Goal: Task Accomplishment & Management: Use online tool/utility

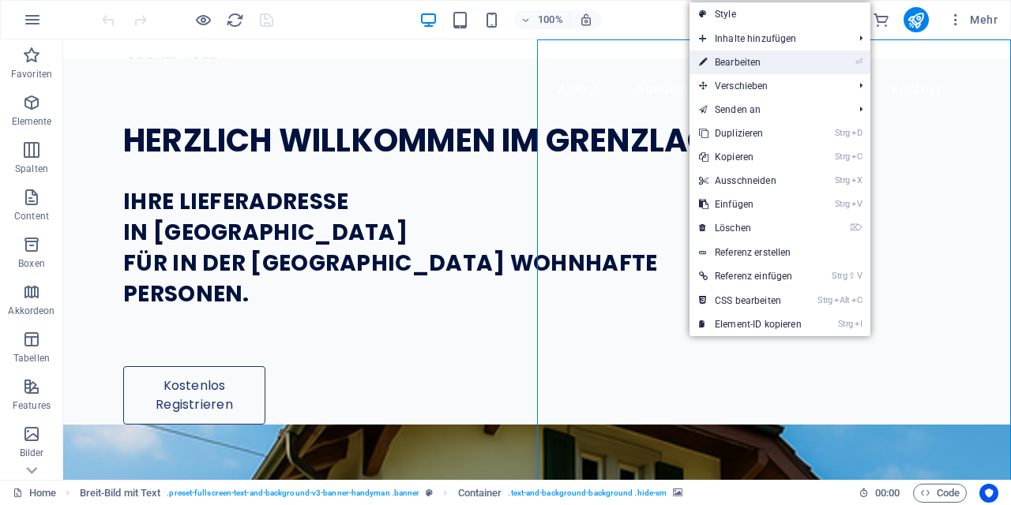
click at [720, 62] on link "⏎ Bearbeiten" at bounding box center [751, 63] width 122 height 24
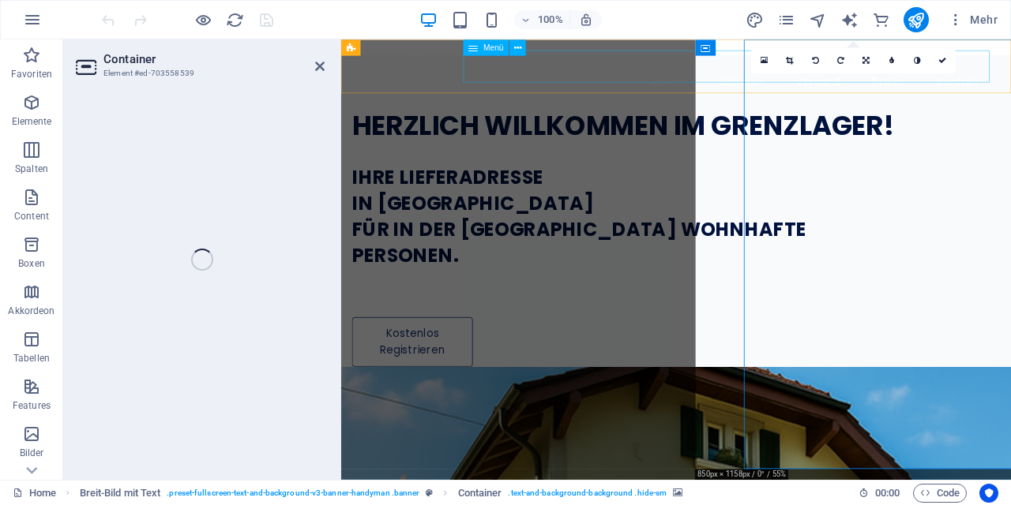
select select "px"
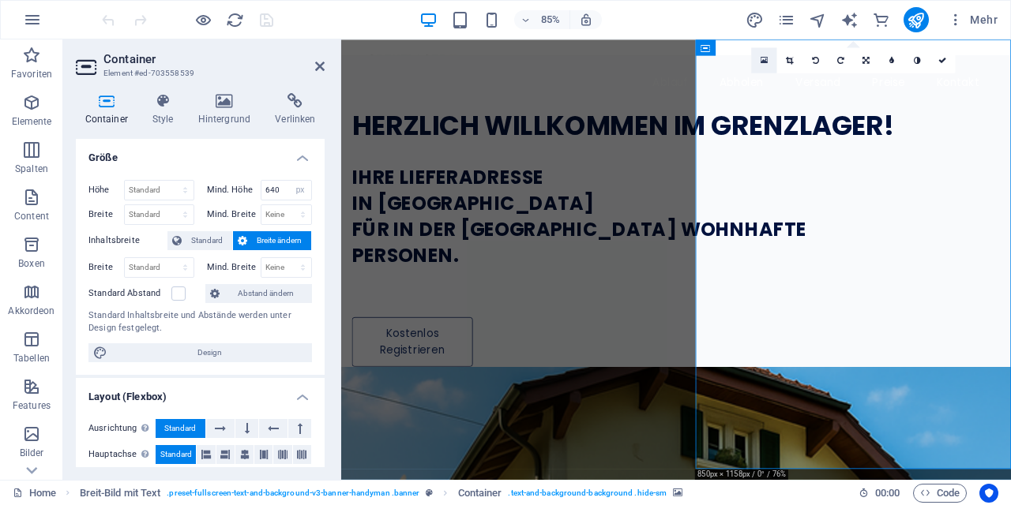
click at [767, 56] on icon at bounding box center [764, 59] width 7 height 9
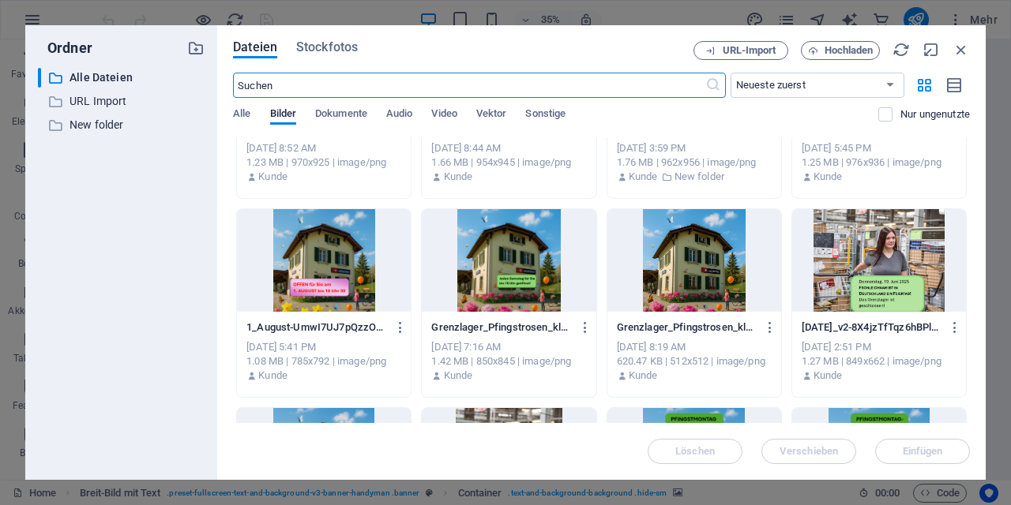
scroll to position [334, 0]
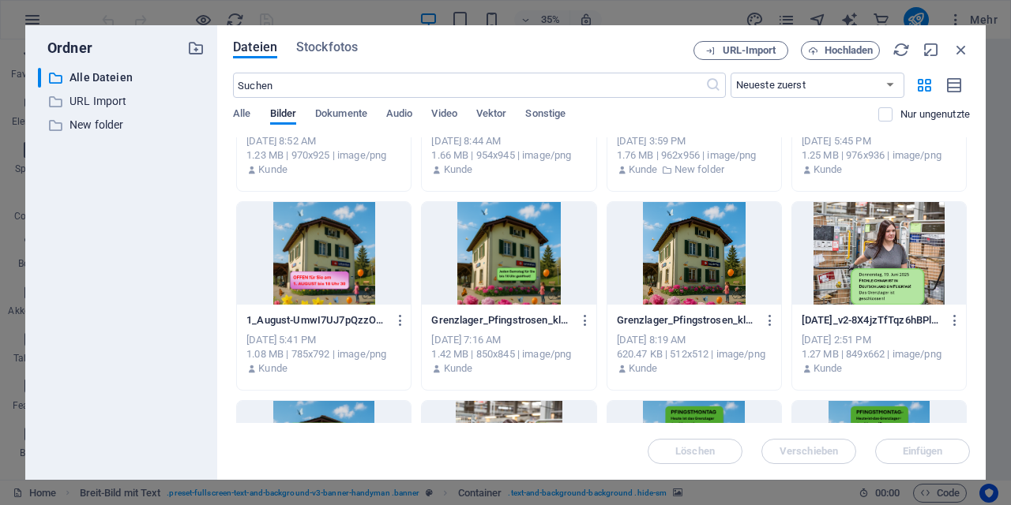
click at [701, 244] on div at bounding box center [694, 253] width 174 height 103
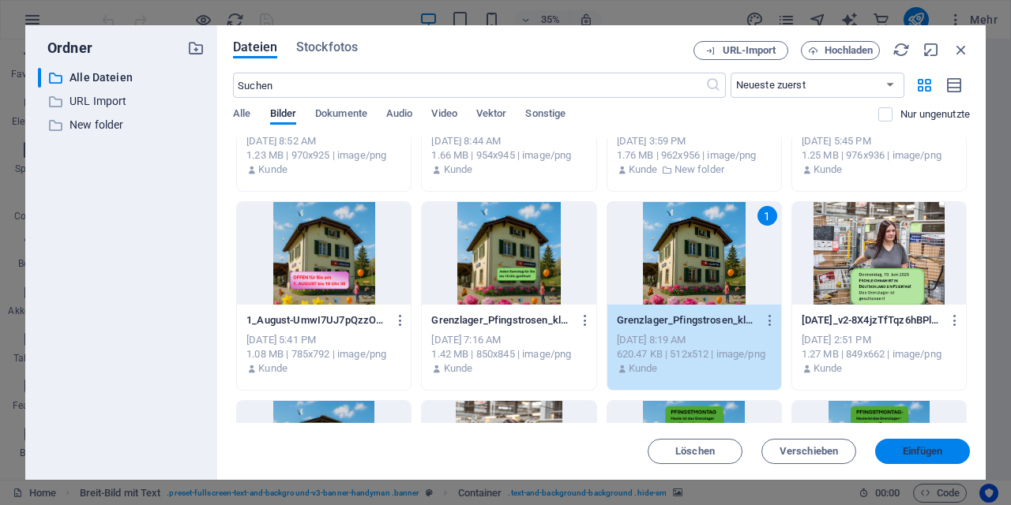
click at [903, 454] on span "Einfügen" at bounding box center [923, 451] width 40 height 9
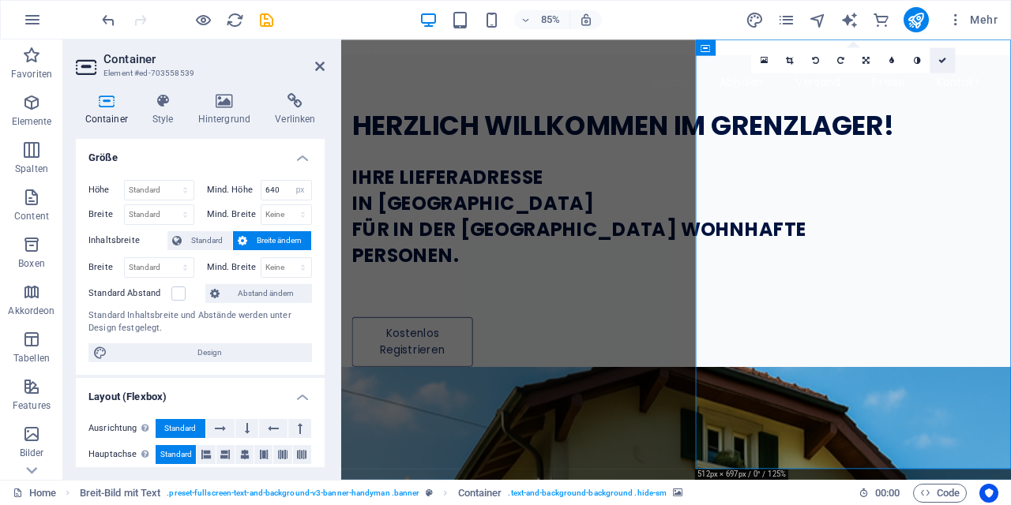
click at [941, 62] on icon at bounding box center [942, 60] width 8 height 8
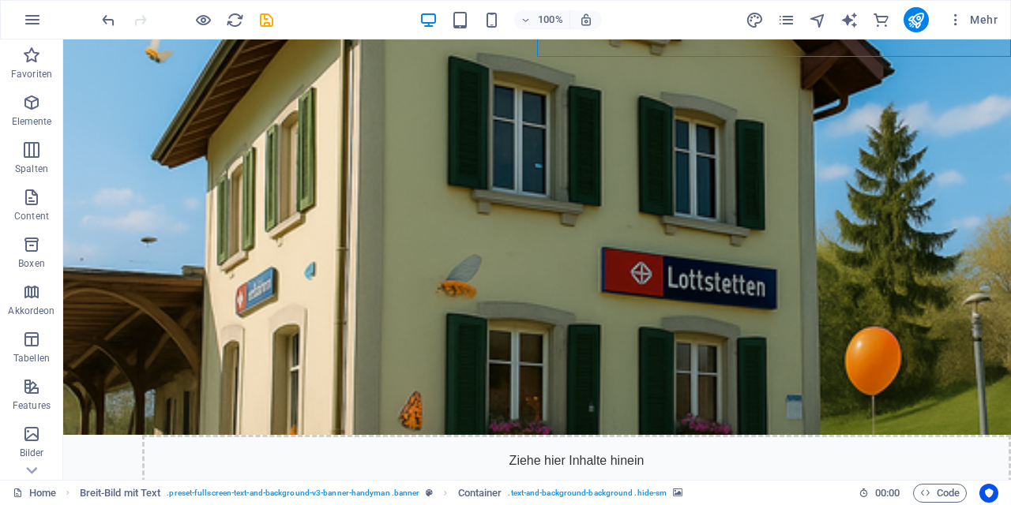
scroll to position [525, 0]
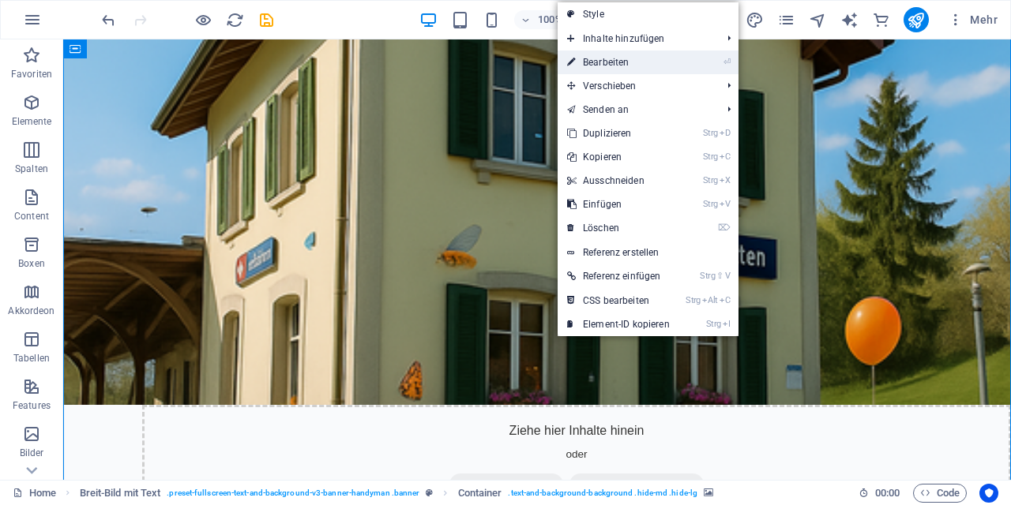
click at [607, 57] on link "⏎ Bearbeiten" at bounding box center [619, 63] width 122 height 24
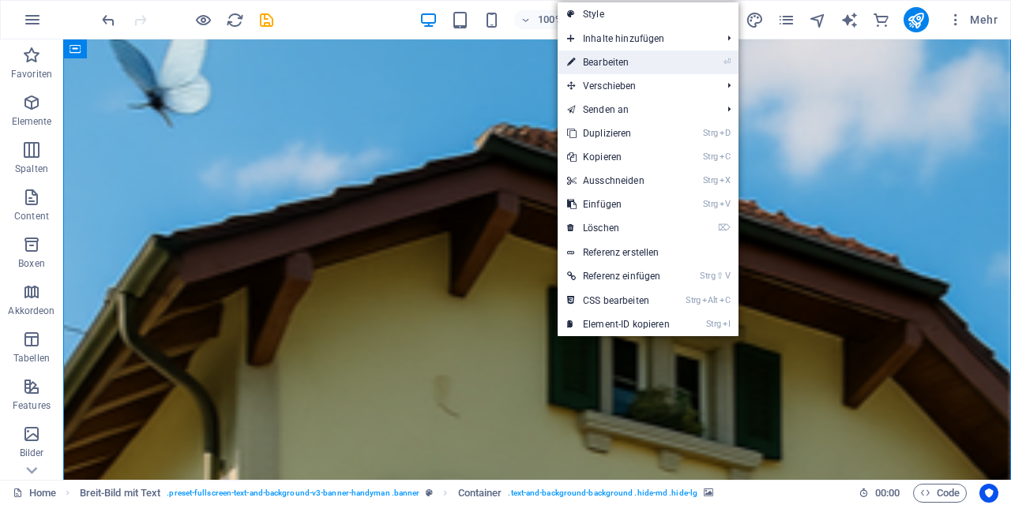
select select "px"
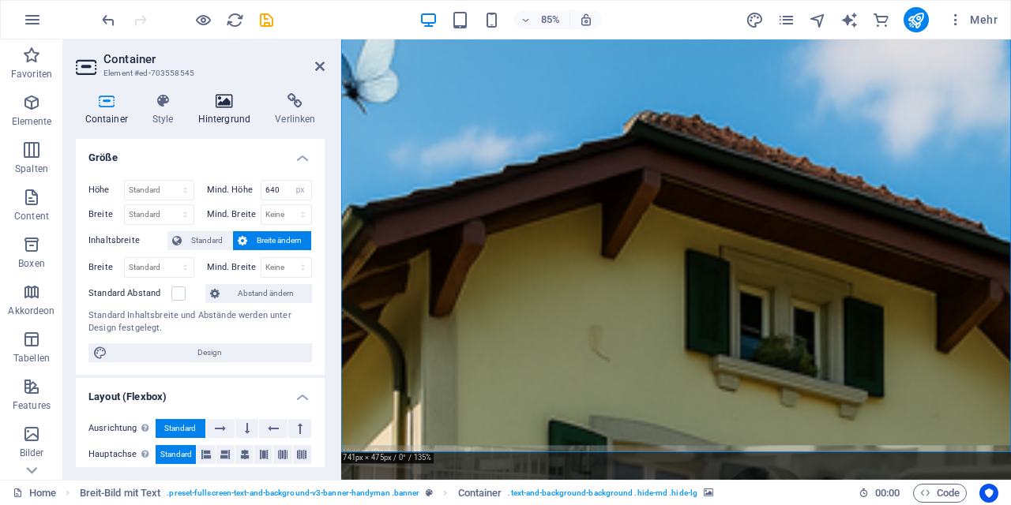
click at [230, 118] on h4 "Hintergrund" at bounding box center [227, 109] width 77 height 33
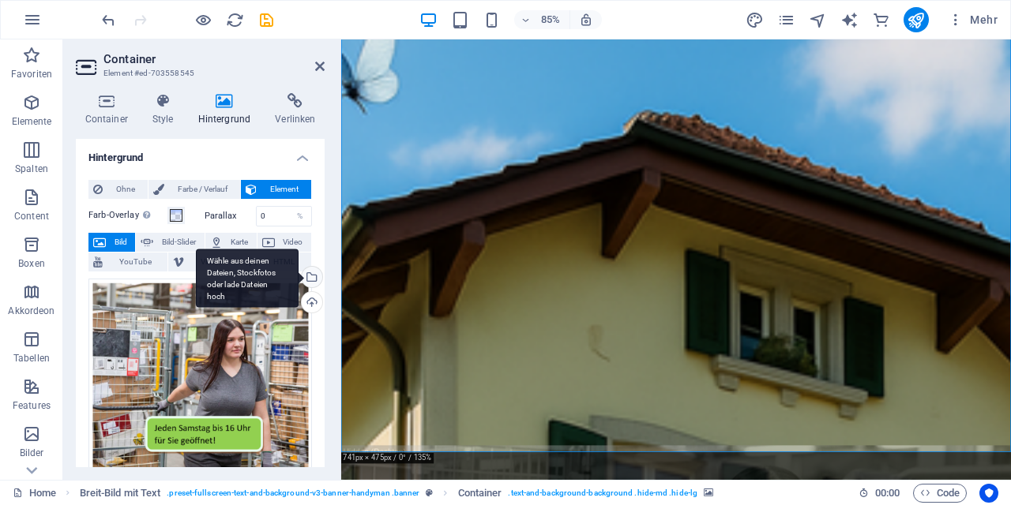
click at [312, 279] on div "Wähle aus deinen Dateien, Stockfotos oder lade Dateien hoch" at bounding box center [311, 279] width 24 height 24
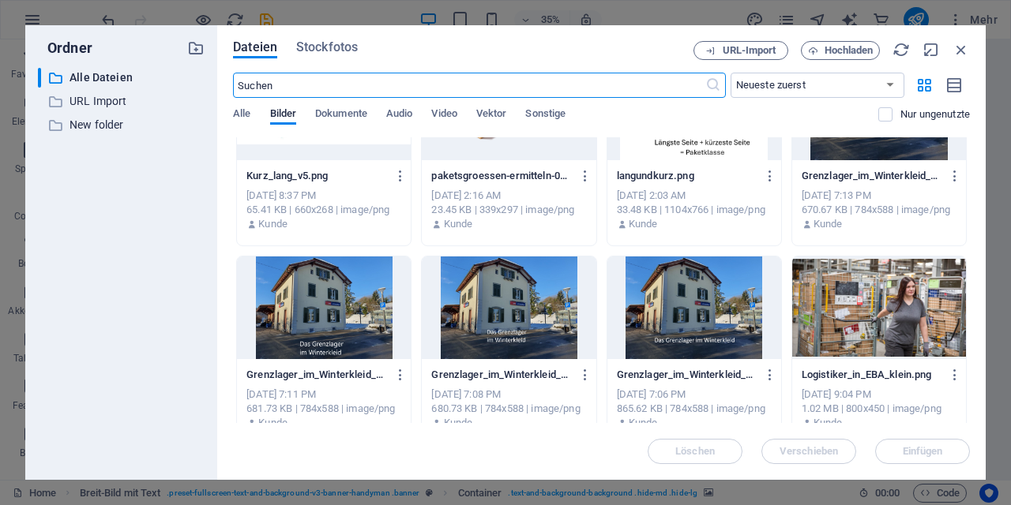
scroll to position [1867, 0]
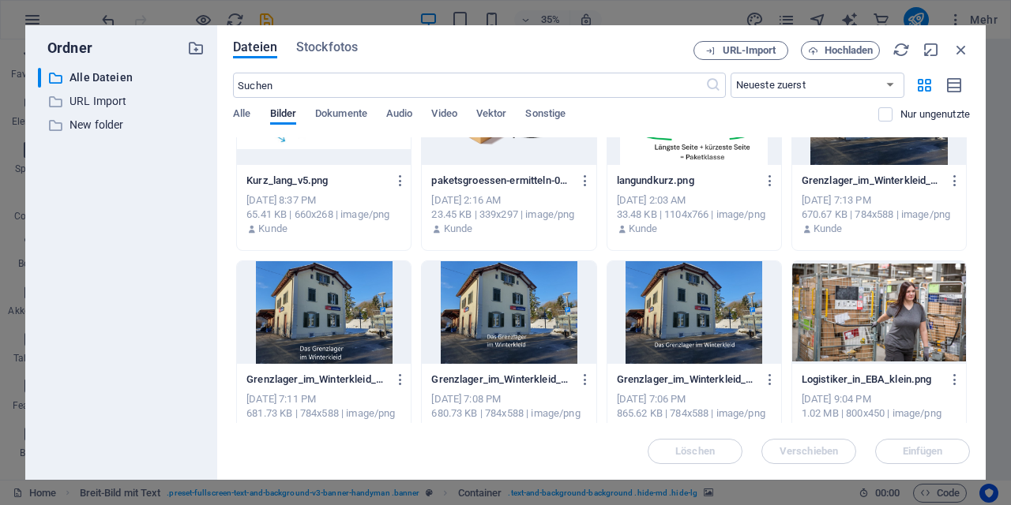
click at [901, 333] on div at bounding box center [879, 312] width 174 height 103
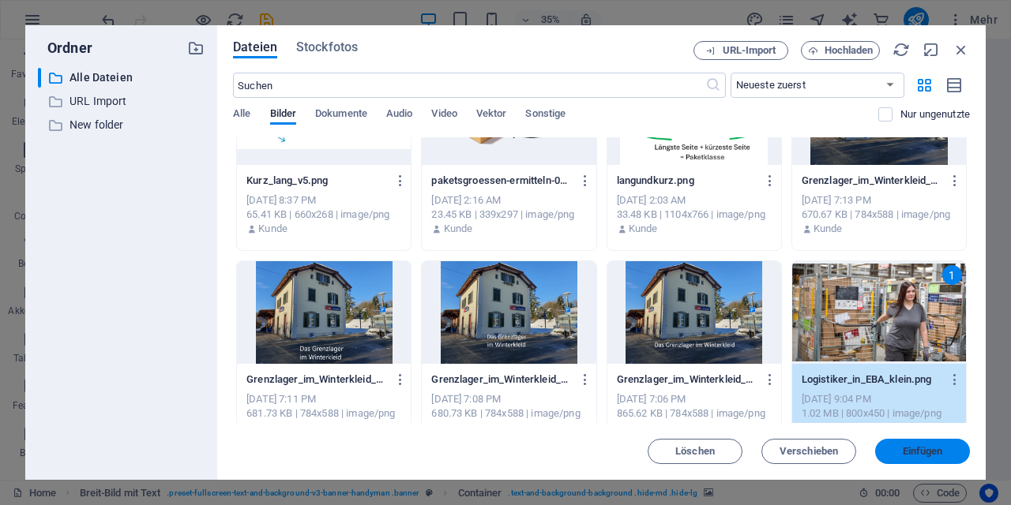
click at [930, 440] on button "Einfügen" at bounding box center [922, 451] width 95 height 25
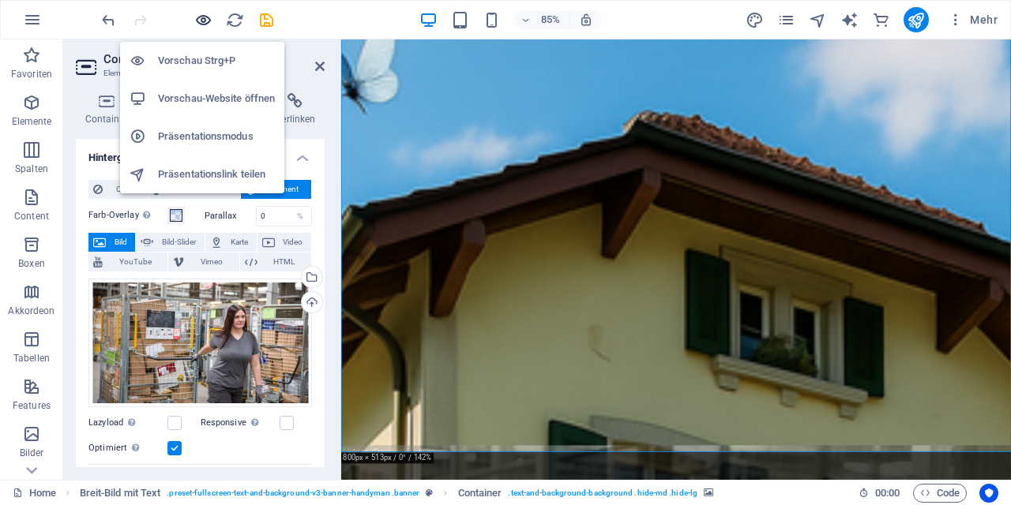
click at [202, 18] on icon "button" at bounding box center [203, 20] width 18 height 18
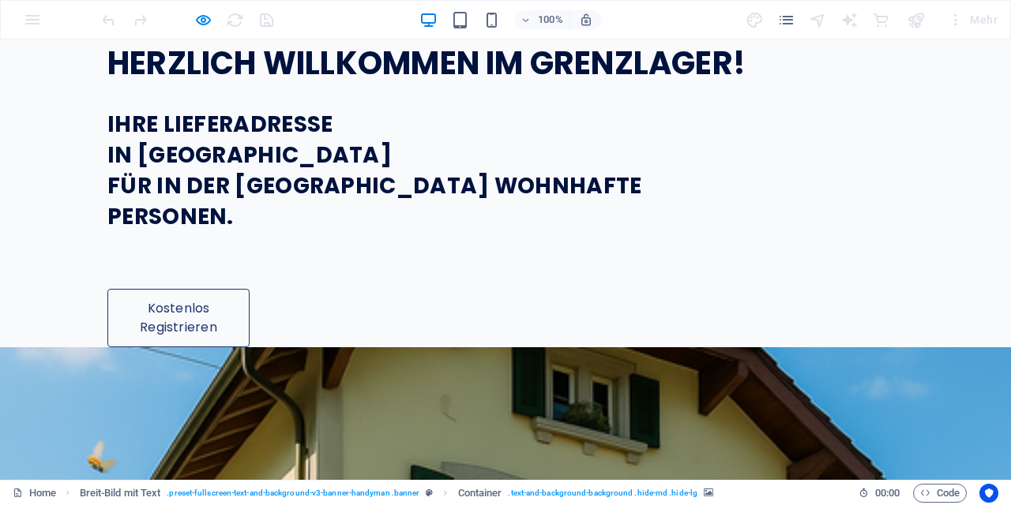
scroll to position [105, 0]
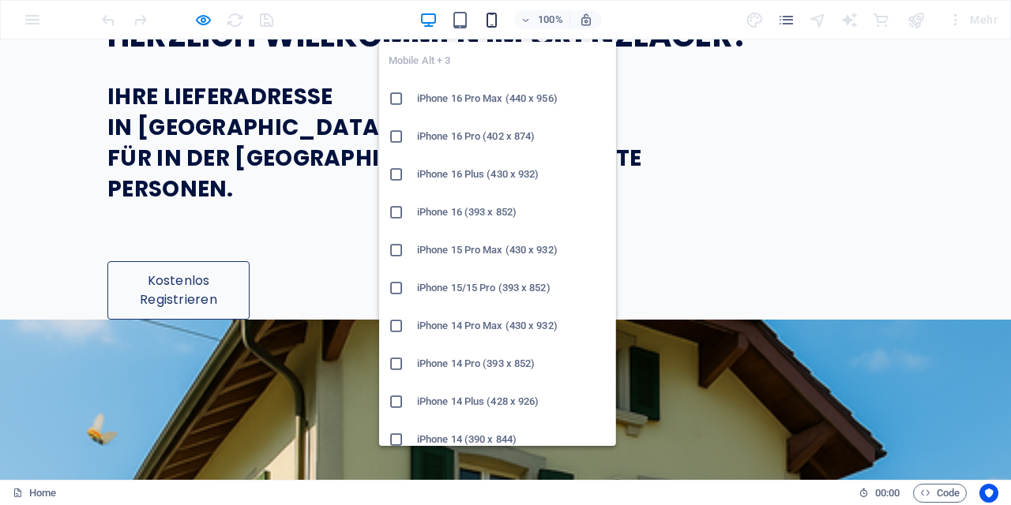
click at [491, 20] on icon "button" at bounding box center [492, 20] width 18 height 18
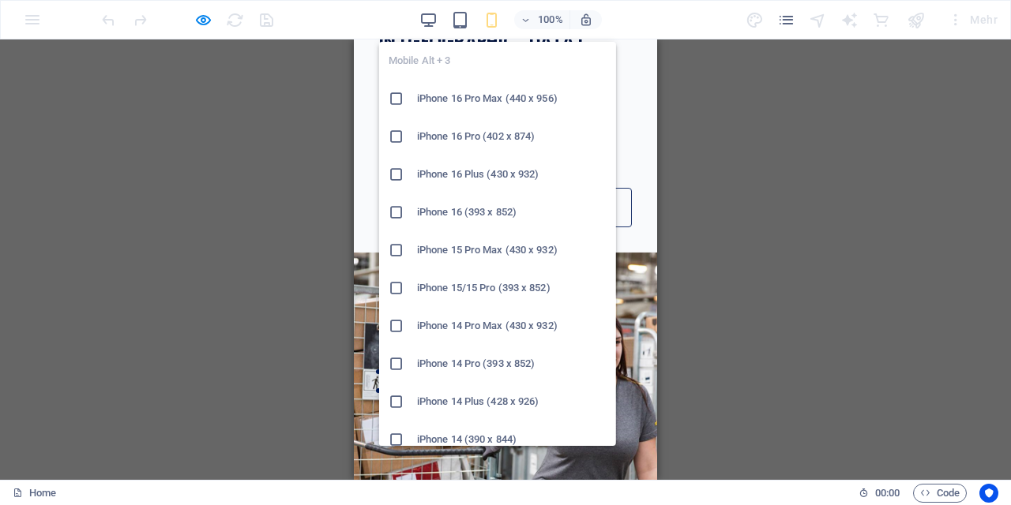
click at [491, 183] on h6 "iPhone 16 Plus (430 x 932)" at bounding box center [512, 174] width 190 height 19
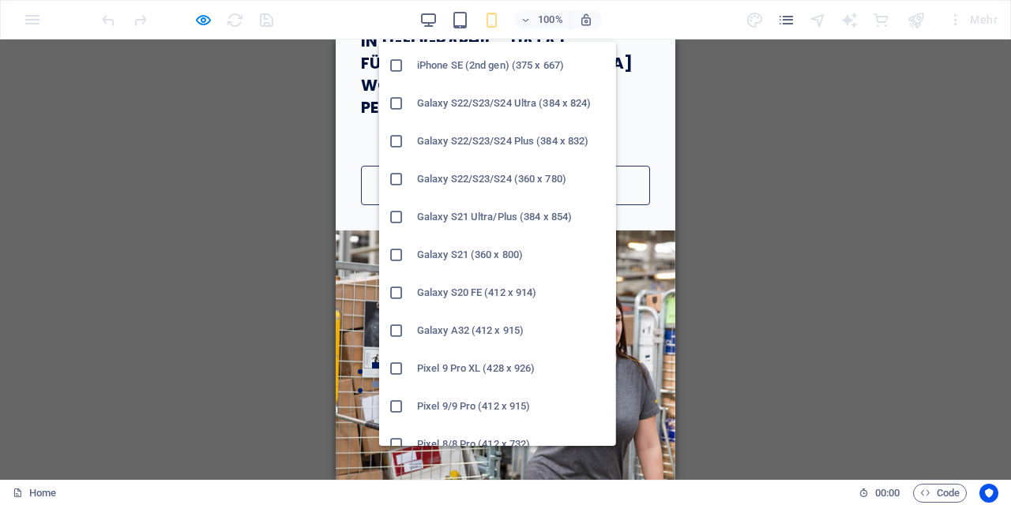
scroll to position [524, 0]
click at [529, 294] on h6 "Galaxy S20 FE (412 x 914)" at bounding box center [512, 294] width 190 height 19
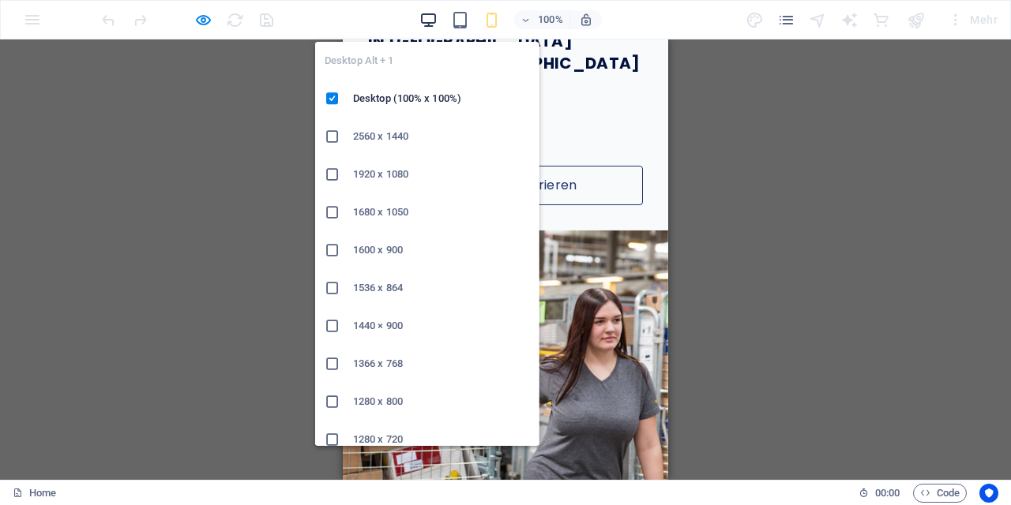
click at [429, 17] on icon "button" at bounding box center [428, 20] width 18 height 18
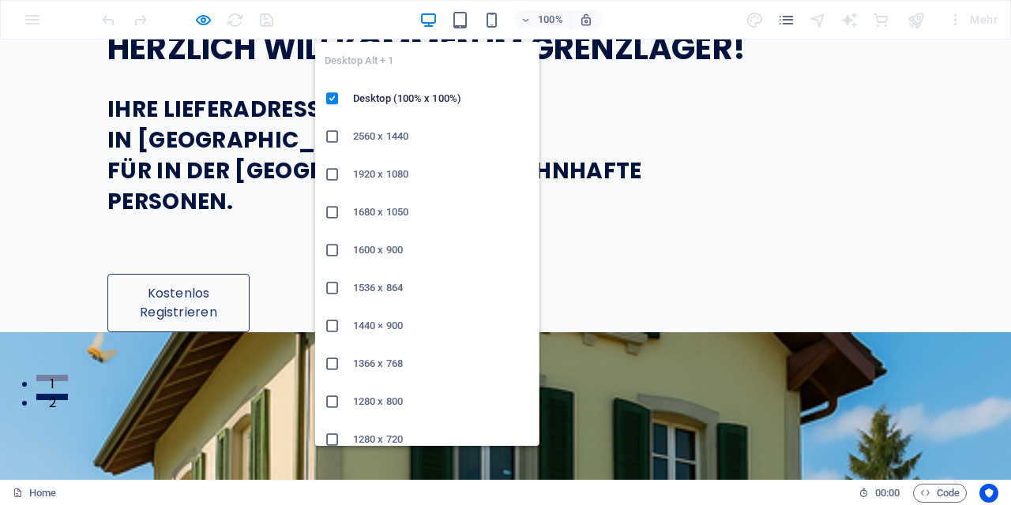
scroll to position [91, 0]
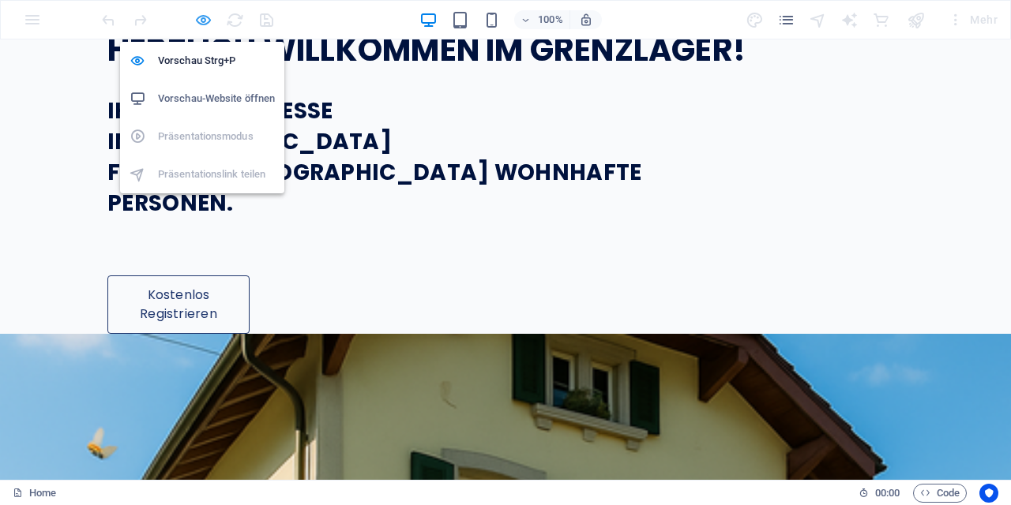
click at [203, 20] on icon "button" at bounding box center [203, 20] width 18 height 18
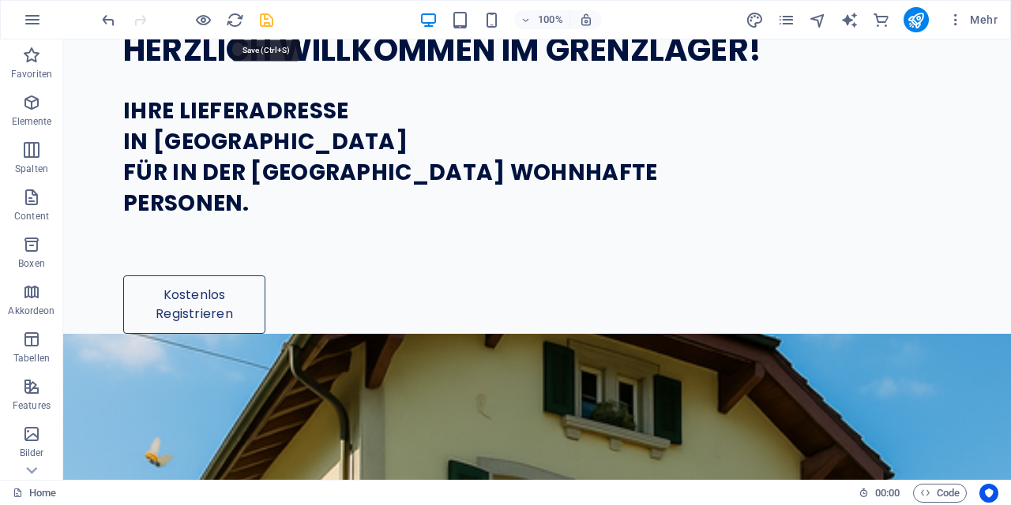
click at [261, 20] on icon "save" at bounding box center [266, 20] width 18 height 18
checkbox input "false"
click at [911, 22] on icon "publish" at bounding box center [916, 20] width 18 height 18
